Goal: Navigation & Orientation: Find specific page/section

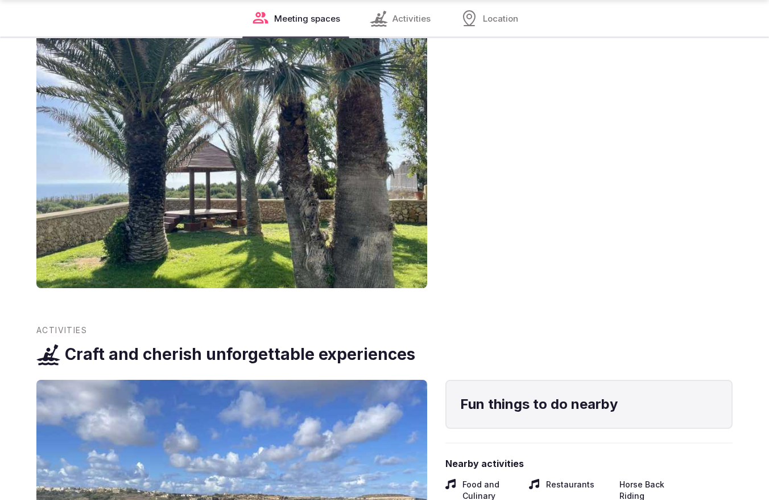
scroll to position [1831, 0]
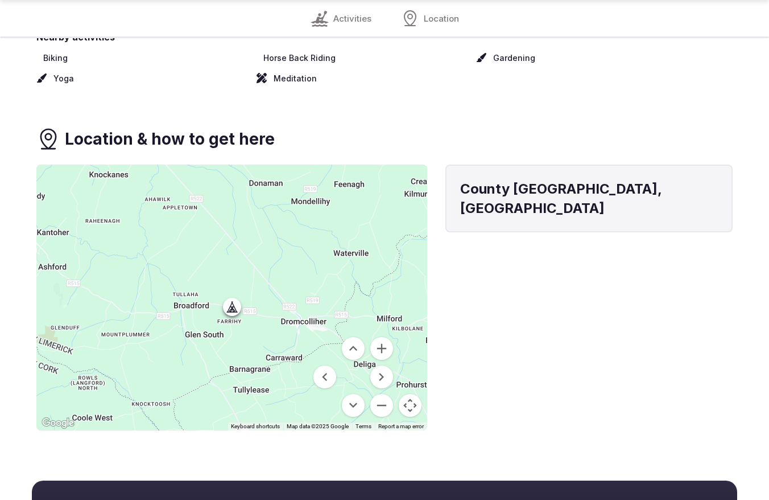
scroll to position [1242, 0]
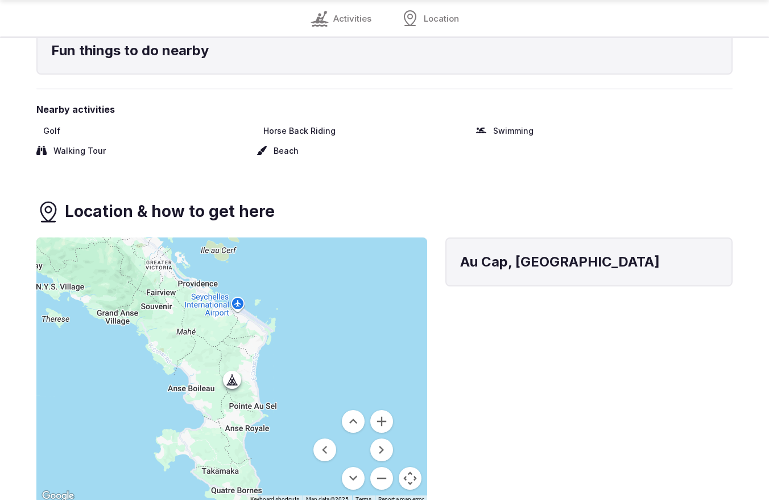
scroll to position [1303, 0]
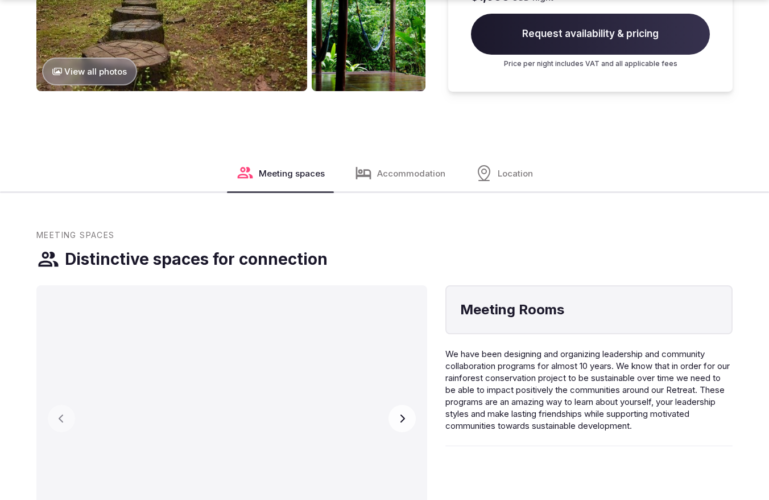
scroll to position [1869, 0]
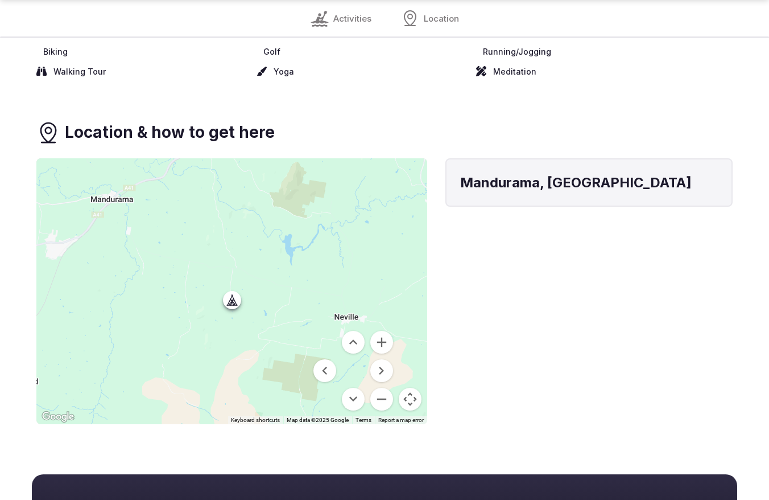
scroll to position [1236, 0]
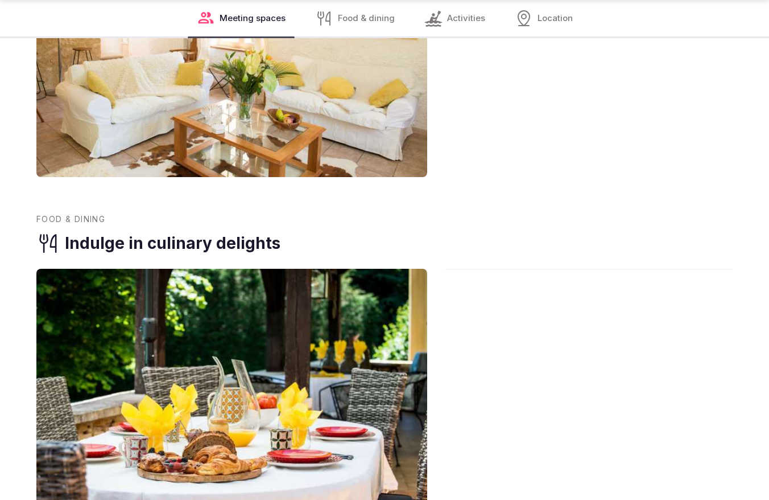
scroll to position [1831, 0]
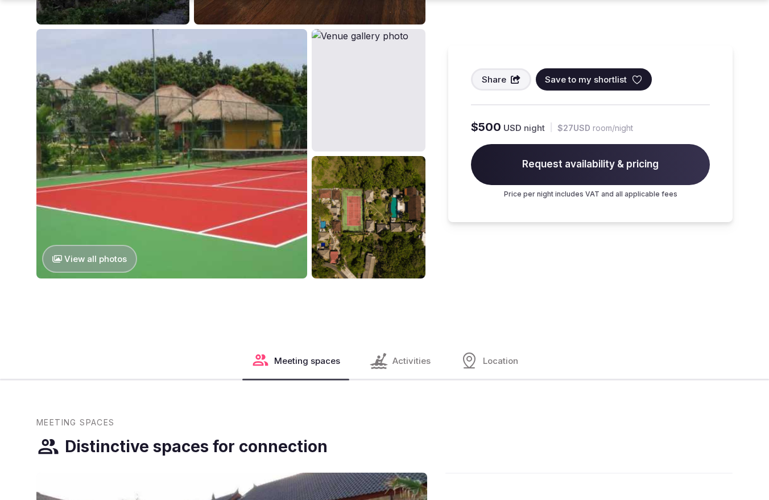
scroll to position [1393, 0]
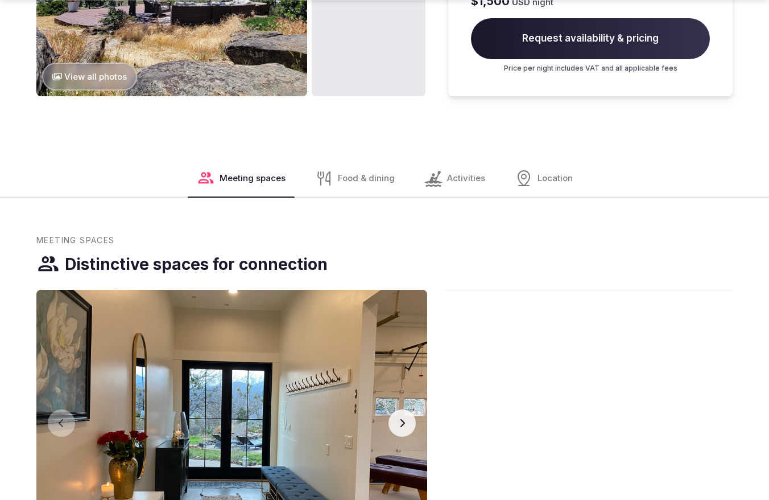
scroll to position [1869, 0]
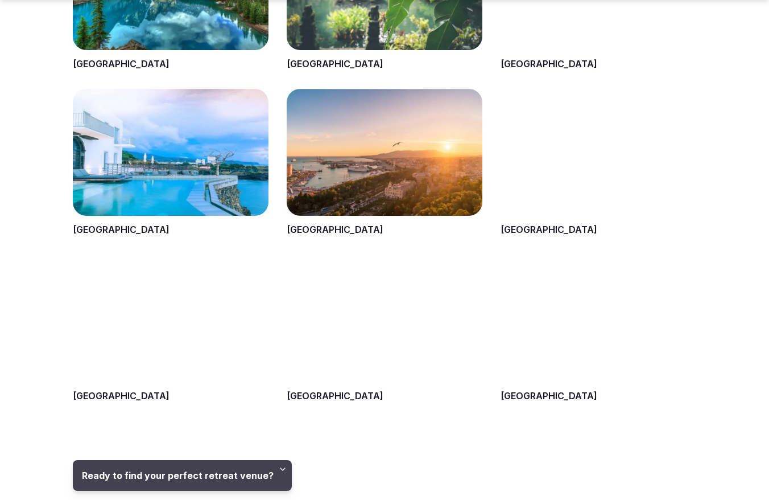
scroll to position [1393, 0]
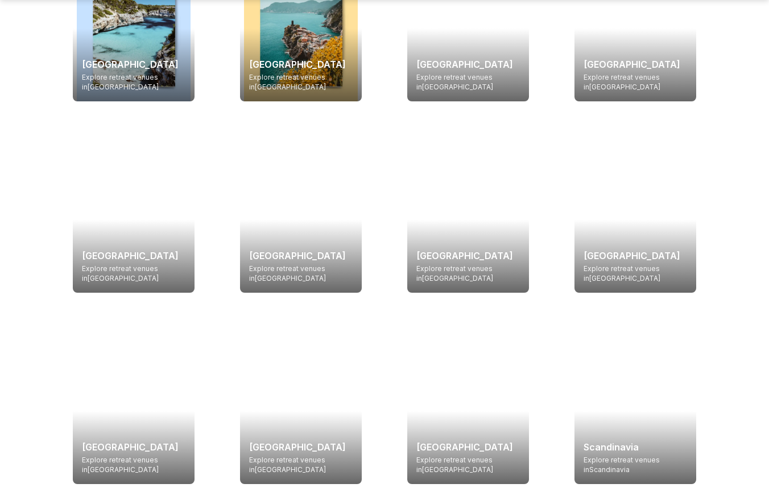
scroll to position [1393, 0]
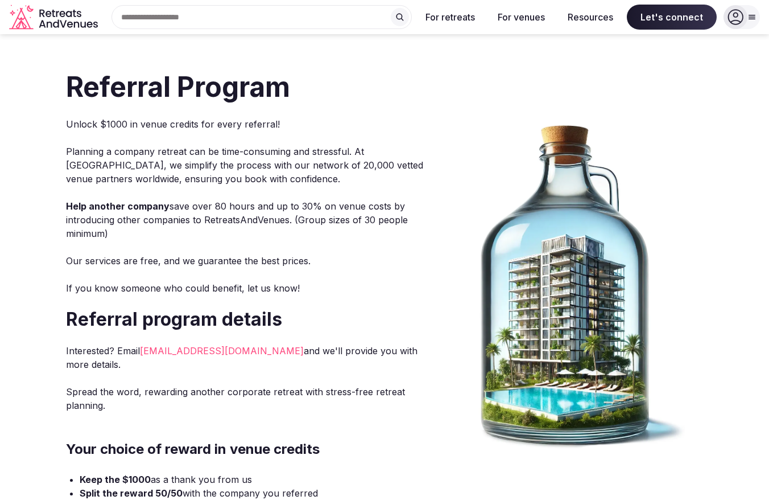
scroll to position [426, 0]
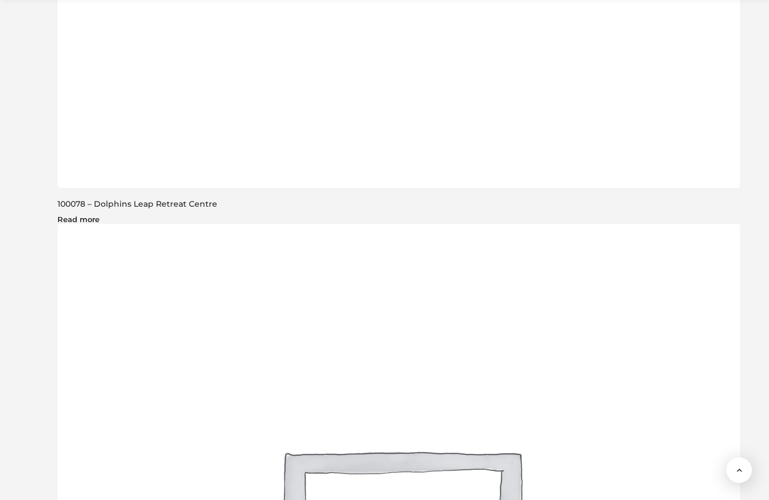
scroll to position [1817, 0]
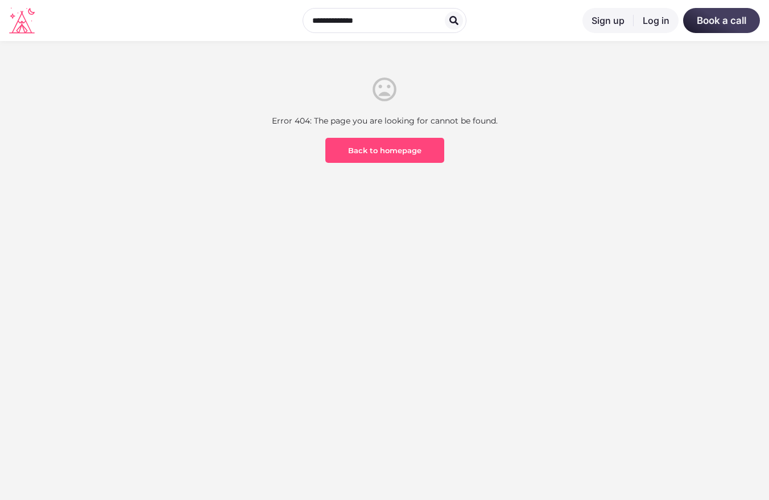
scroll to position [335, 0]
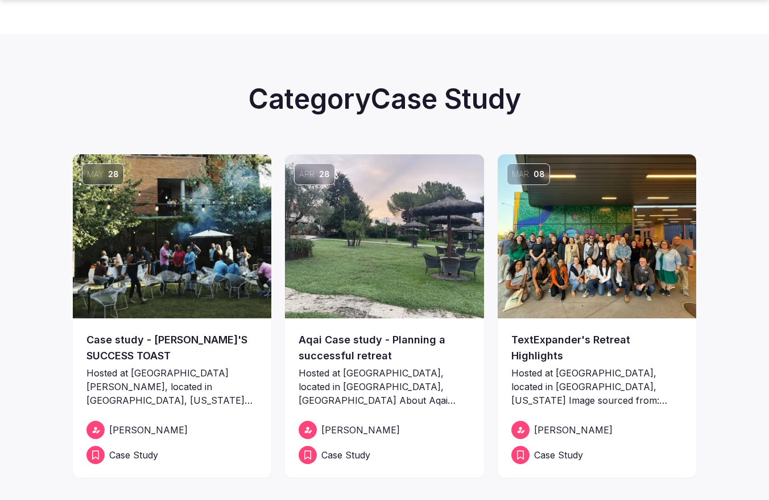
scroll to position [400, 0]
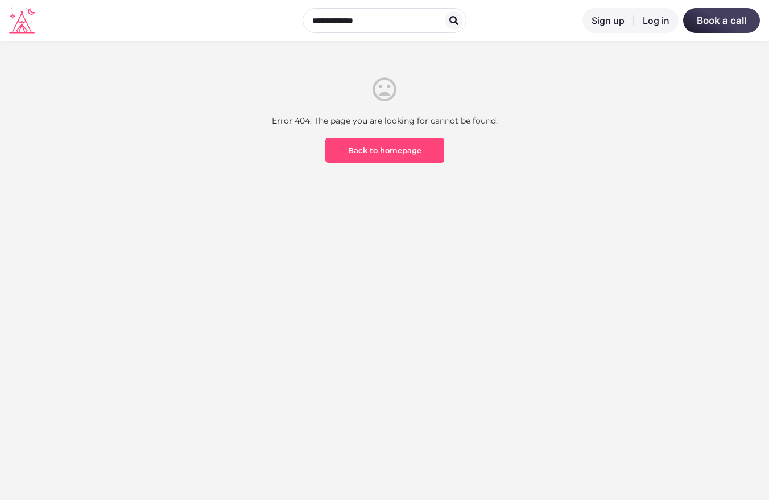
scroll to position [335, 0]
